Goal: Task Accomplishment & Management: Complete application form

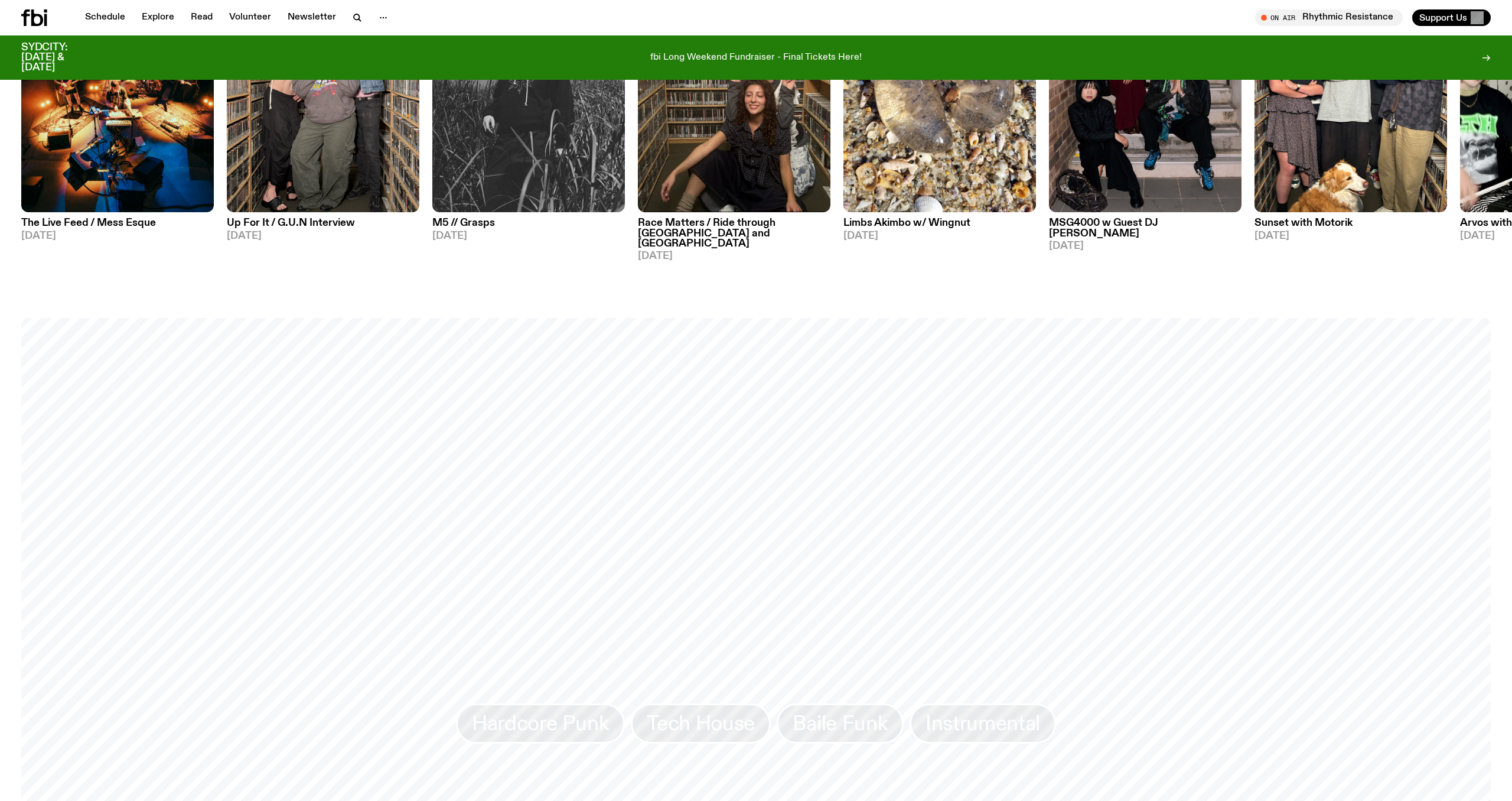
scroll to position [1215, 0]
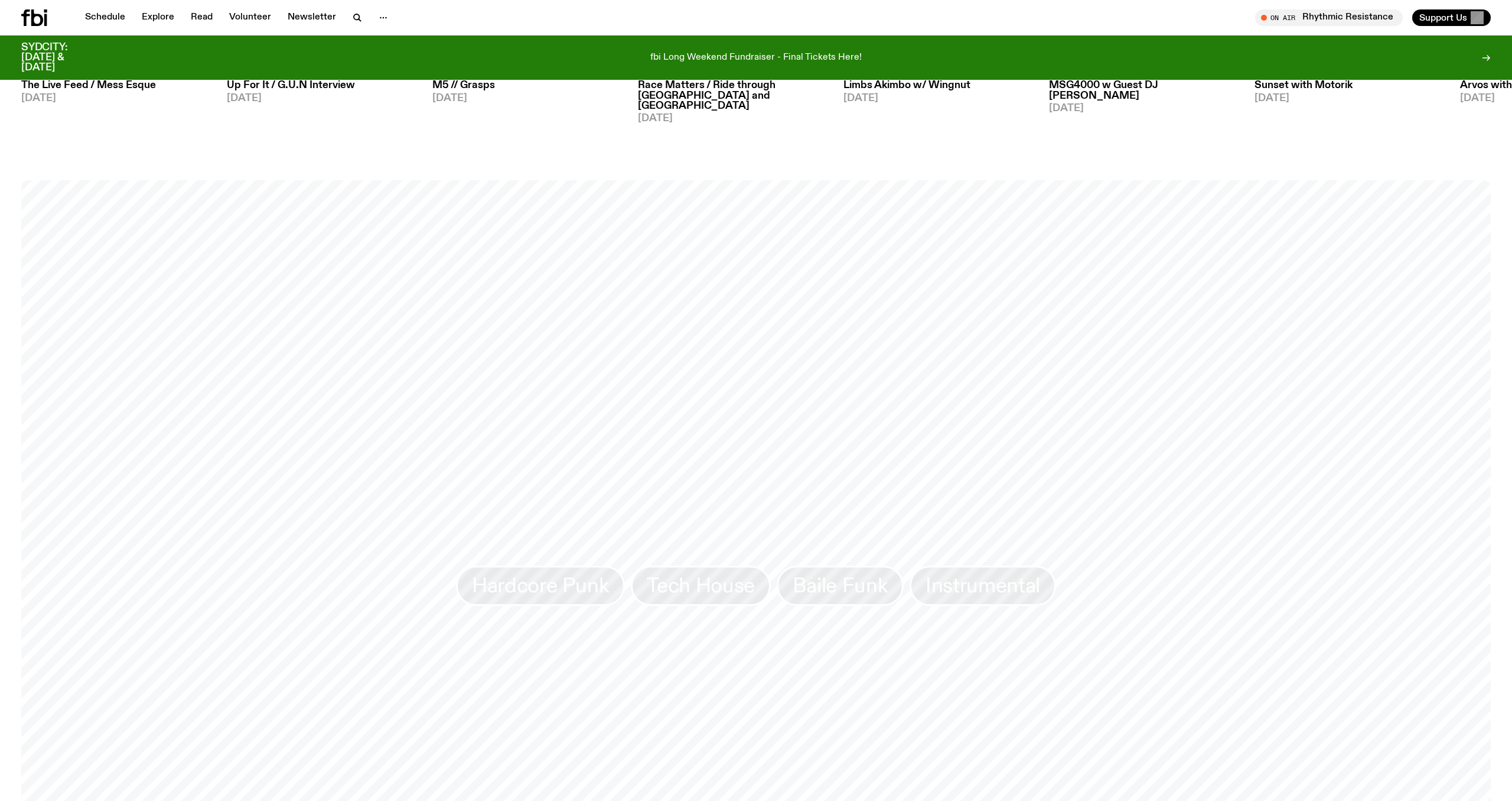
click at [292, 1] on div "Schedule Explore Read Volunteer Newsletter On Air Rhythmic Resistance Tune in l…" at bounding box center [756, 18] width 1512 height 35
click at [262, 18] on link "Volunteer" at bounding box center [250, 18] width 56 height 16
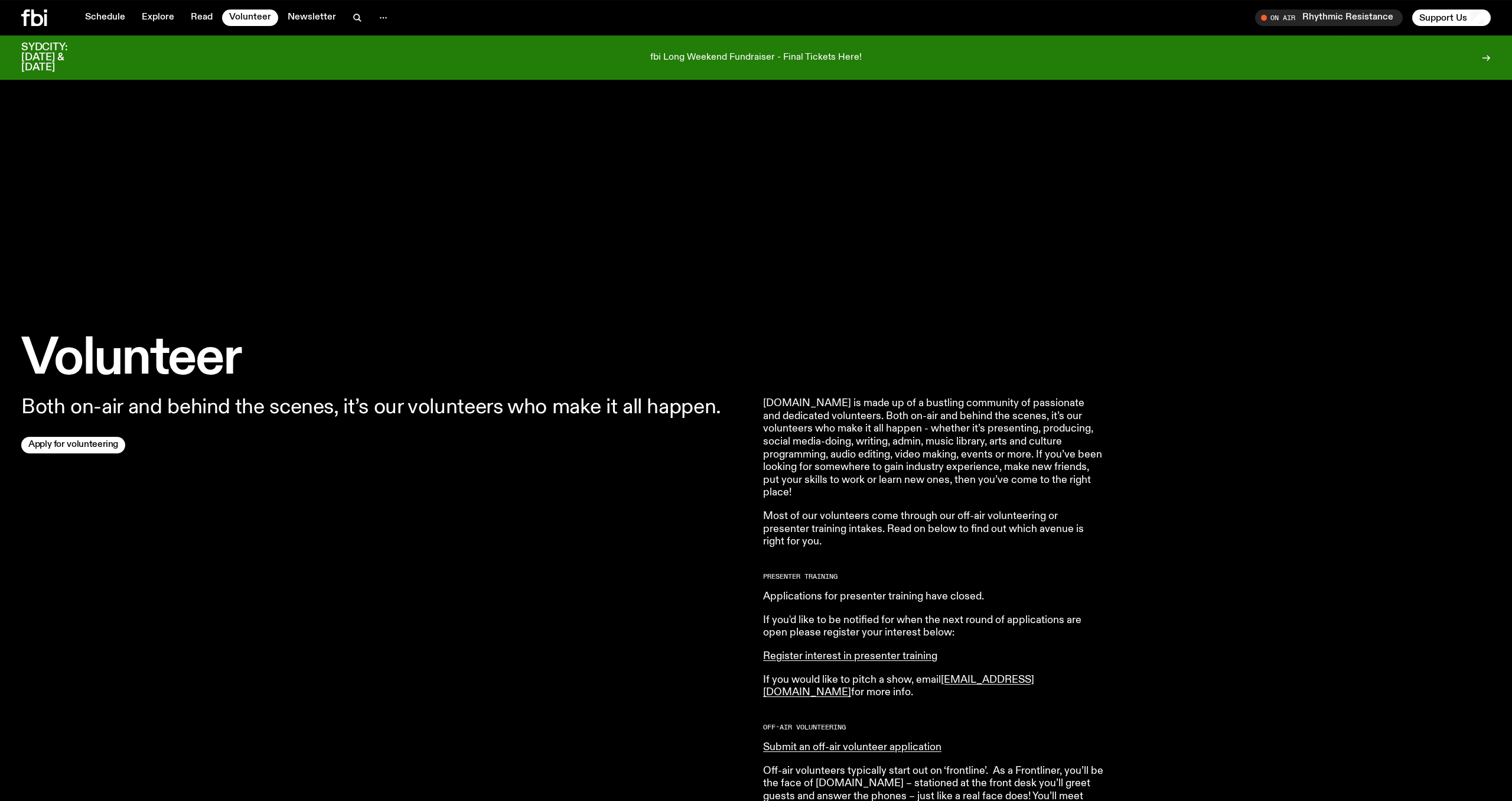
scroll to position [95, 0]
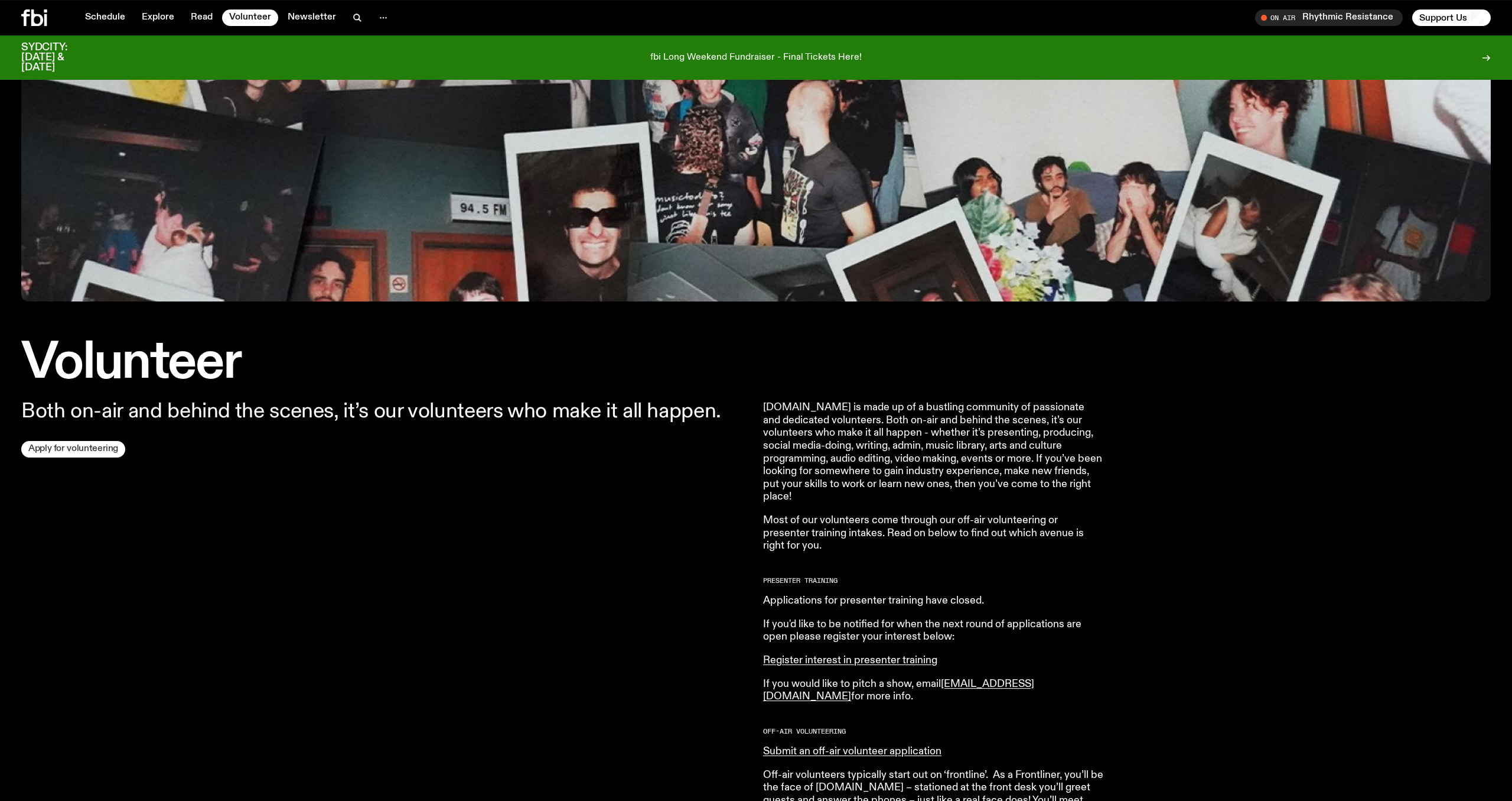
click at [92, 449] on link "Apply for volunteering" at bounding box center [73, 449] width 104 height 16
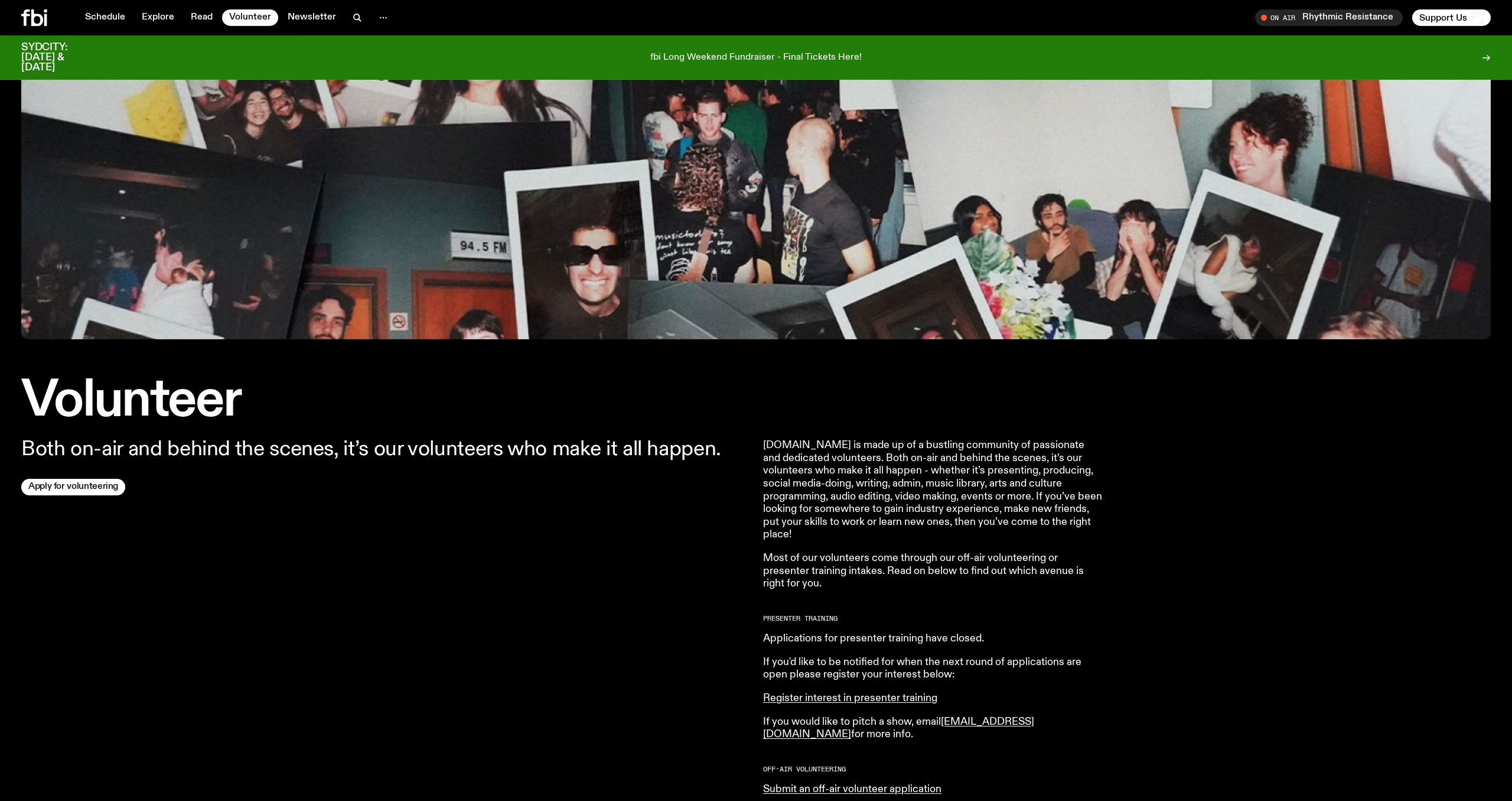
scroll to position [0, 0]
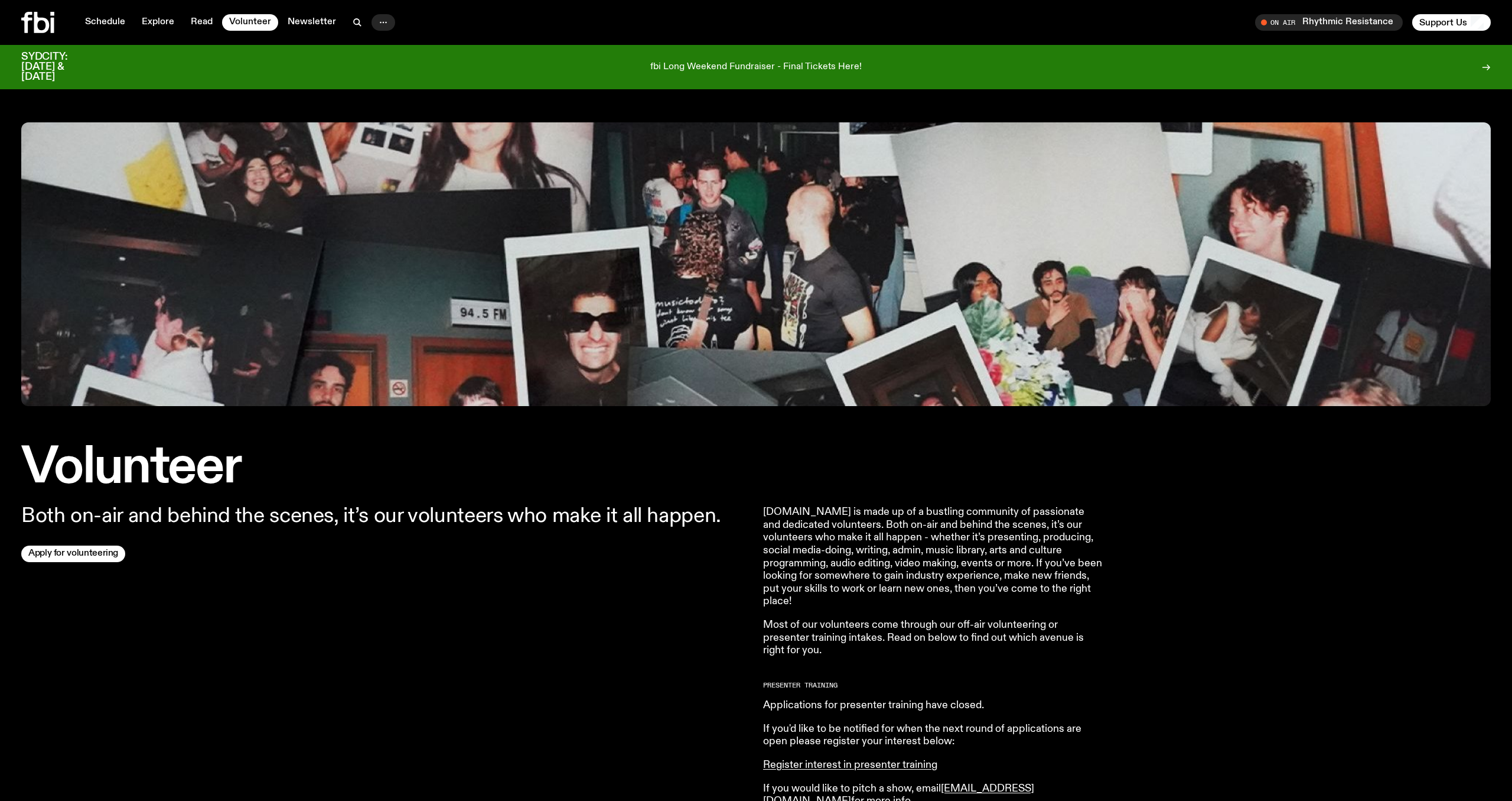
click at [389, 22] on button "button" at bounding box center [383, 22] width 23 height 16
click at [375, 65] on link "Contact" at bounding box center [383, 67] width 59 height 16
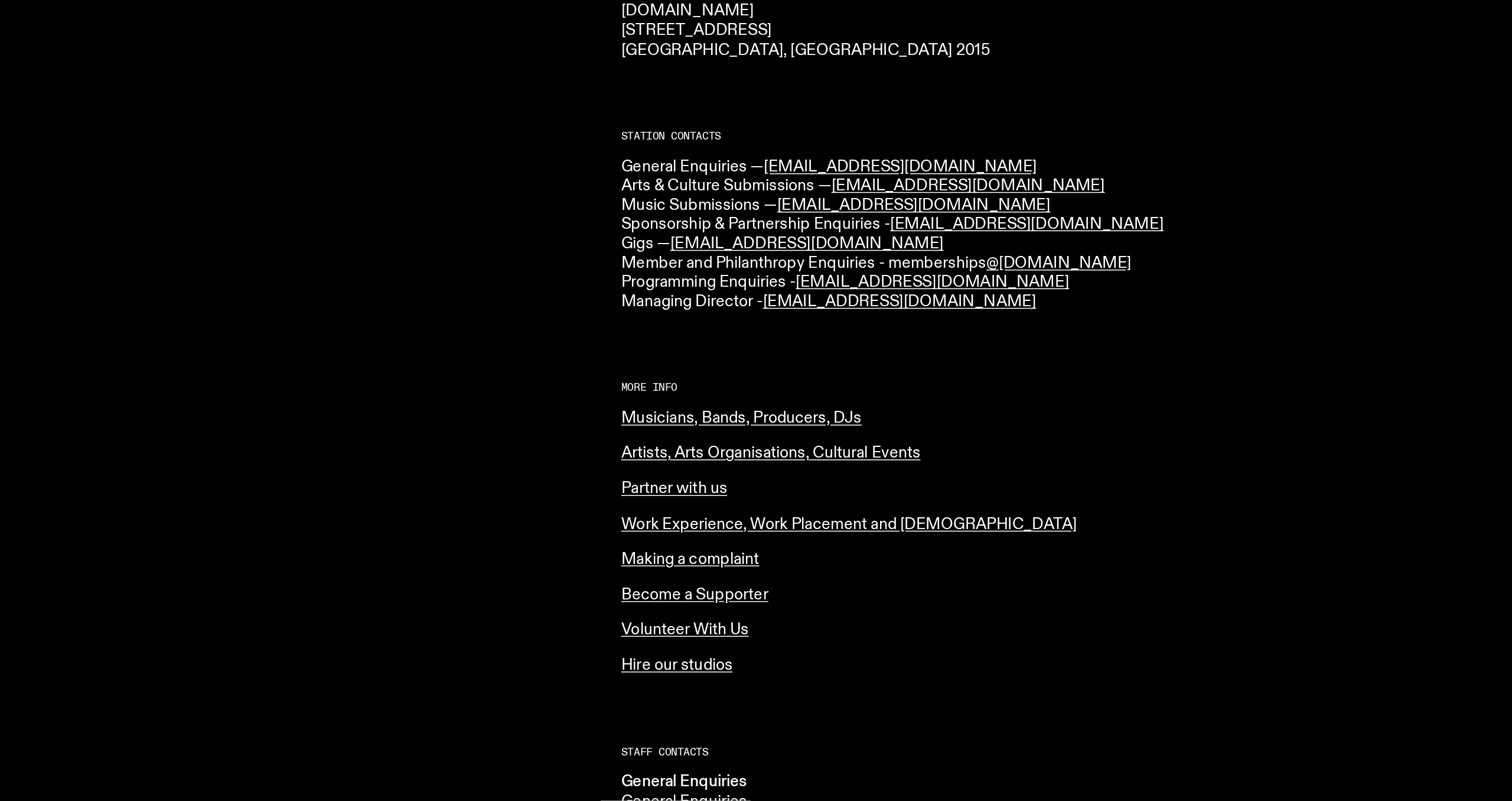
scroll to position [97, 0]
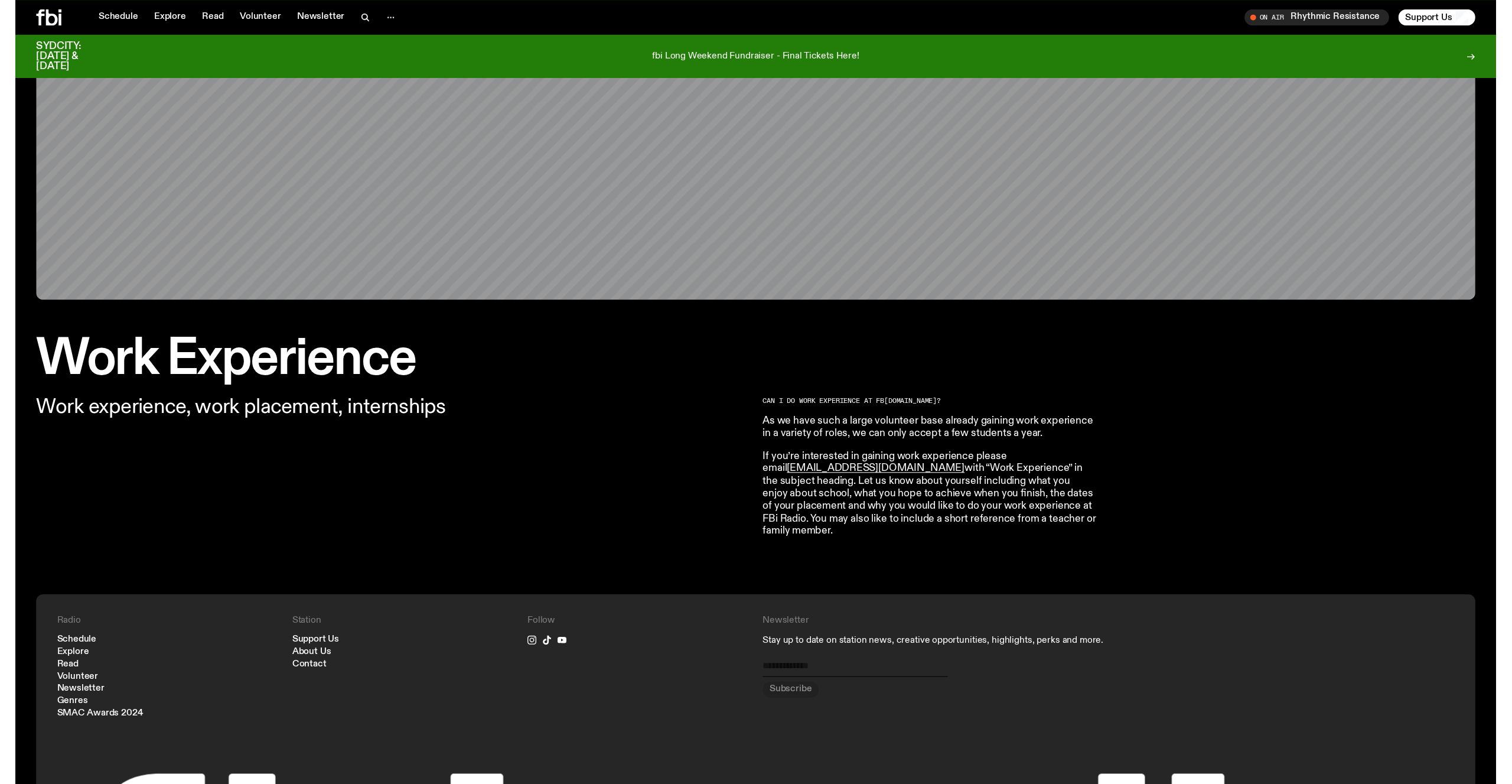
scroll to position [15, 0]
